Goal: Task Accomplishment & Management: Complete application form

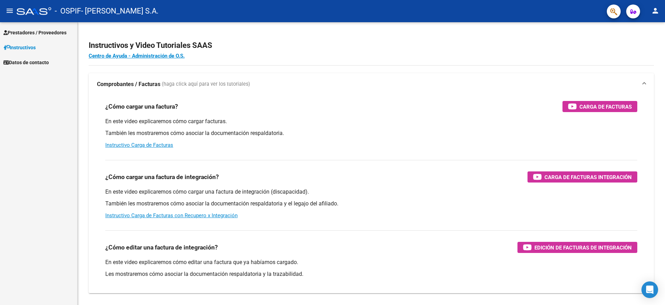
click at [59, 47] on link "Instructivos" at bounding box center [38, 47] width 77 height 15
click at [57, 35] on span "Prestadores / Proveedores" at bounding box center [34, 33] width 63 height 8
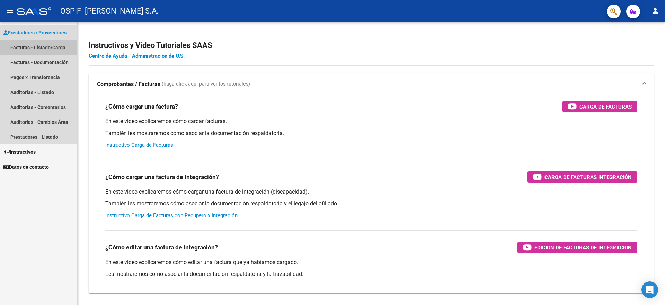
click at [56, 45] on link "Facturas - Listado/Carga" at bounding box center [38, 47] width 77 height 15
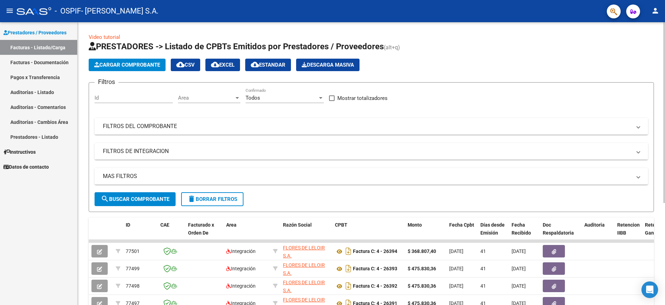
click at [143, 65] on span "Cargar Comprobante" at bounding box center [127, 65] width 66 height 6
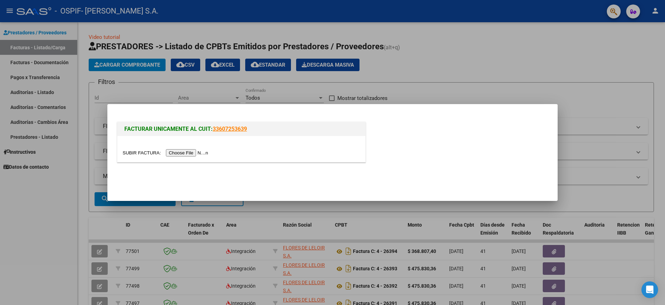
click at [172, 152] on input "file" at bounding box center [167, 152] width 88 height 7
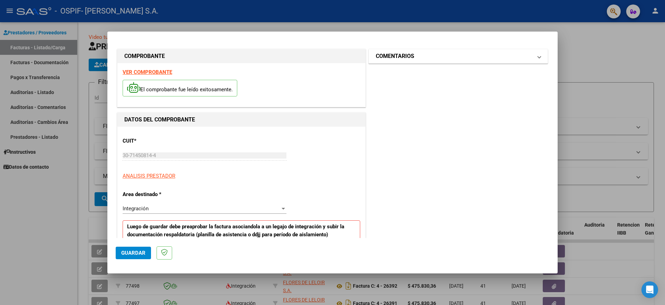
click at [419, 57] on mat-panel-title "COMENTARIOS" at bounding box center [454, 56] width 157 height 8
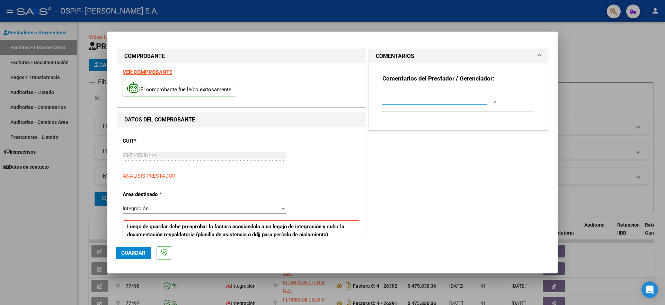
click at [415, 92] on textarea at bounding box center [440, 96] width 114 height 14
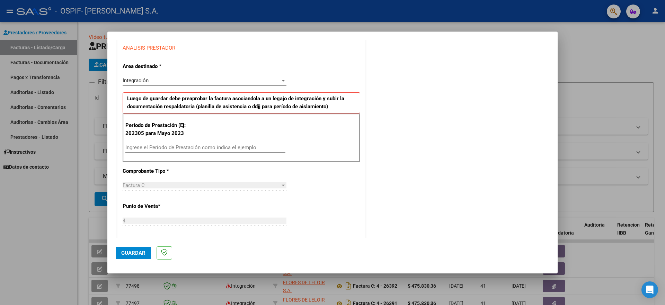
scroll to position [130, 0]
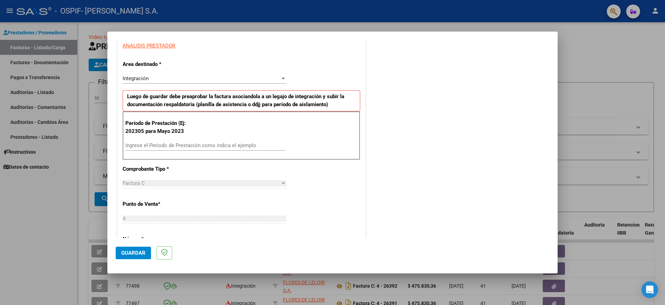
type textarea "[PERSON_NAME][DATE]"
click at [219, 141] on div "Ingrese el Período de Prestación como indica el ejemplo" at bounding box center [205, 145] width 160 height 10
type input "202507"
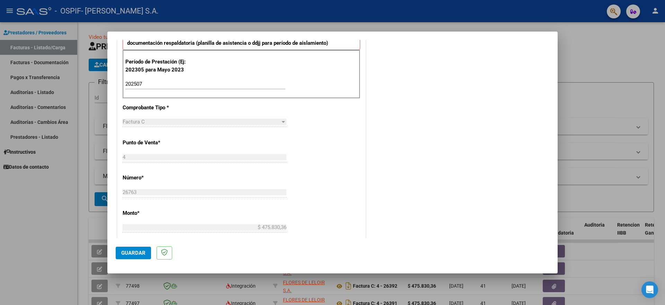
scroll to position [217, 0]
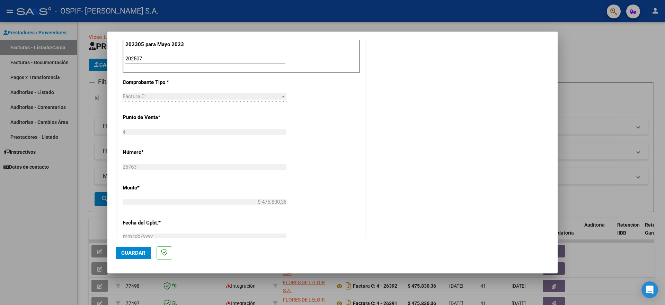
click at [120, 251] on button "Guardar" at bounding box center [133, 252] width 35 height 12
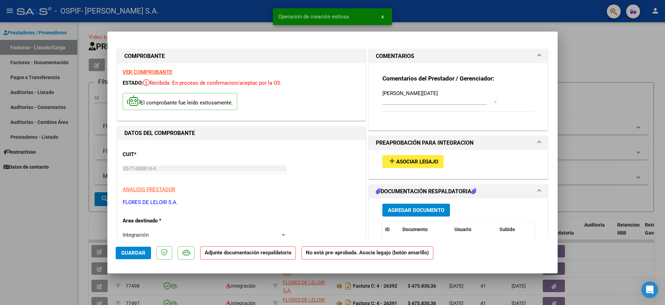
click at [410, 158] on span "add Asociar Legajo" at bounding box center [413, 161] width 50 height 6
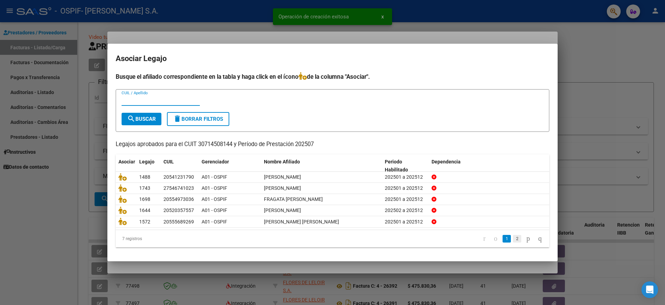
click at [513, 239] on link "2" at bounding box center [517, 239] width 8 height 8
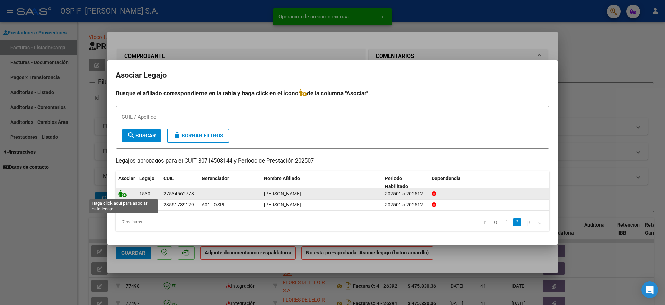
click at [125, 195] on icon at bounding box center [122, 194] width 8 height 8
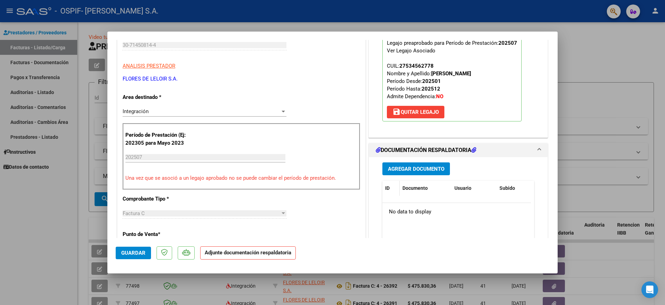
scroll to position [173, 0]
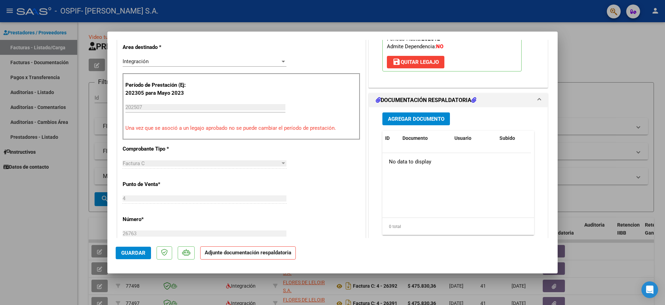
click at [404, 112] on div "Agregar Documento ID Documento Usuario Subido Acción No data to display 0 total…" at bounding box center [458, 176] width 162 height 138
click at [405, 116] on span "Agregar Documento" at bounding box center [416, 119] width 56 height 6
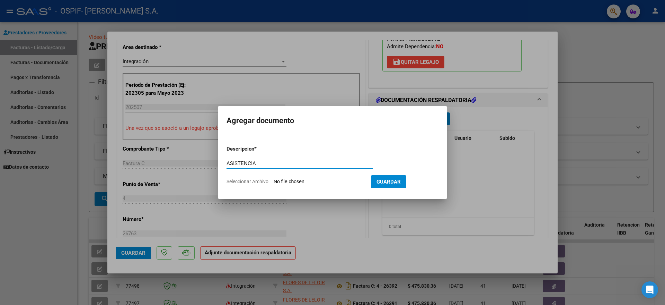
type input "ASISTENCIA"
click at [310, 183] on input "Seleccionar Archivo" at bounding box center [320, 181] width 92 height 7
type input "C:\fakepath\[PERSON_NAME] JULIO.pdf"
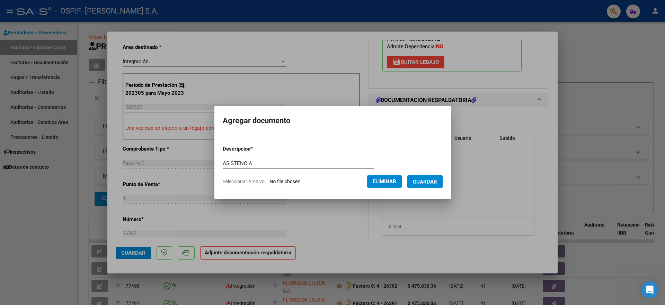
click at [422, 177] on button "Guardar" at bounding box center [424, 181] width 35 height 13
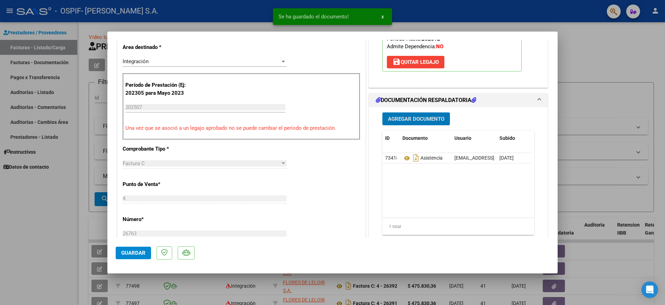
click at [124, 250] on span "Guardar" at bounding box center [133, 252] width 24 height 6
drag, startPoint x: 69, startPoint y: 189, endPoint x: 76, endPoint y: 135, distance: 54.5
click at [70, 188] on div at bounding box center [332, 152] width 665 height 305
type input "$ 0,00"
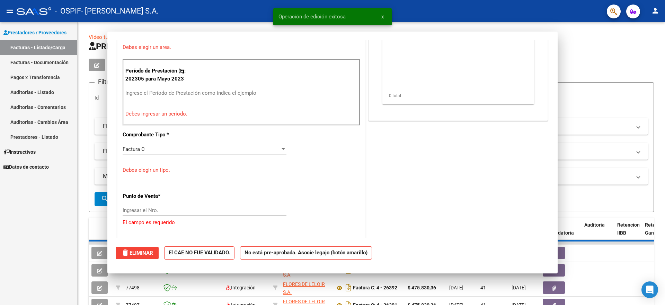
scroll to position [143, 0]
